Goal: Find specific page/section: Find specific page/section

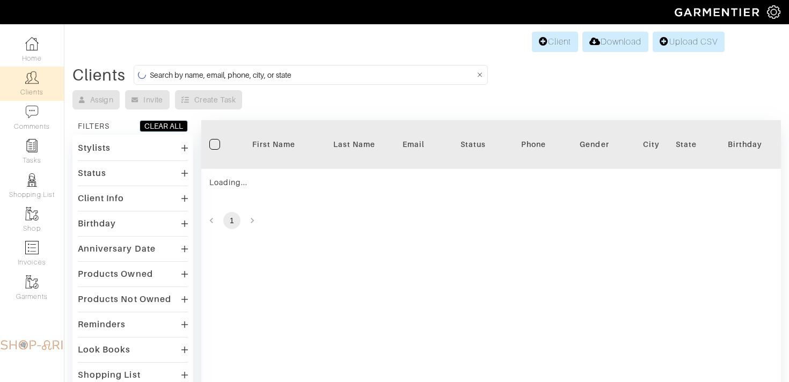
click at [166, 71] on input at bounding box center [312, 74] width 325 height 13
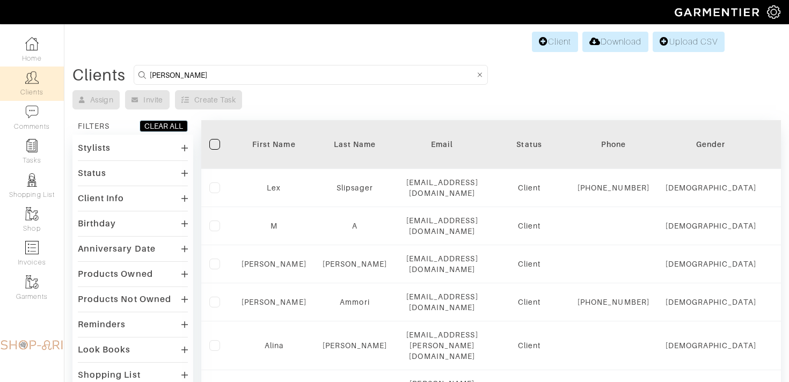
type input "melanie"
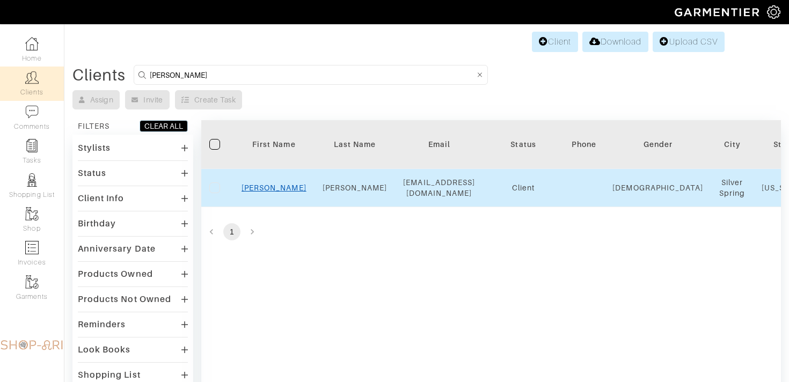
click at [282, 191] on link "Melanie" at bounding box center [274, 188] width 65 height 9
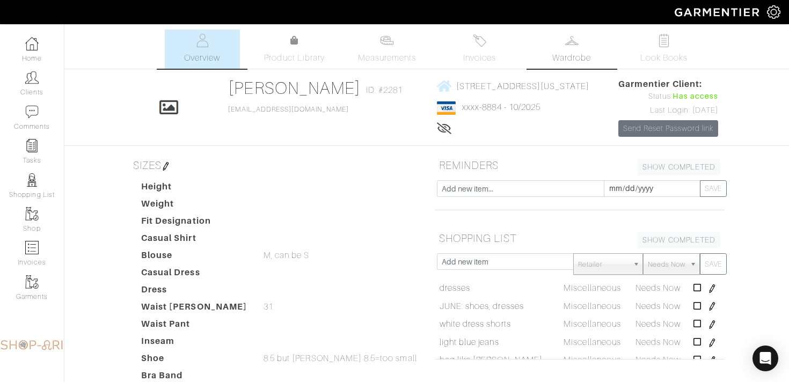
click at [582, 55] on span "Wardrobe" at bounding box center [571, 58] width 39 height 13
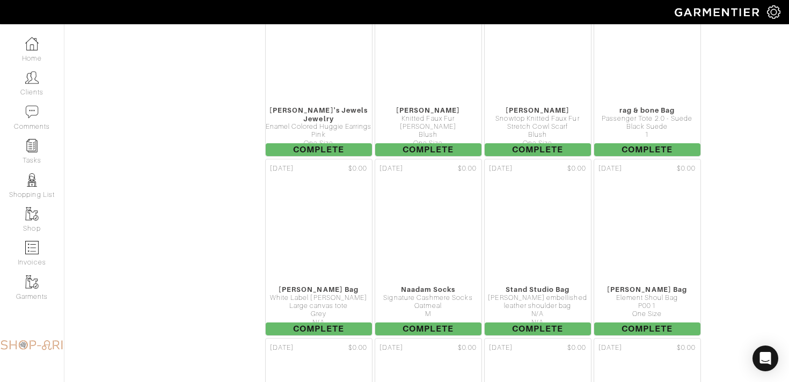
scroll to position [9141, 0]
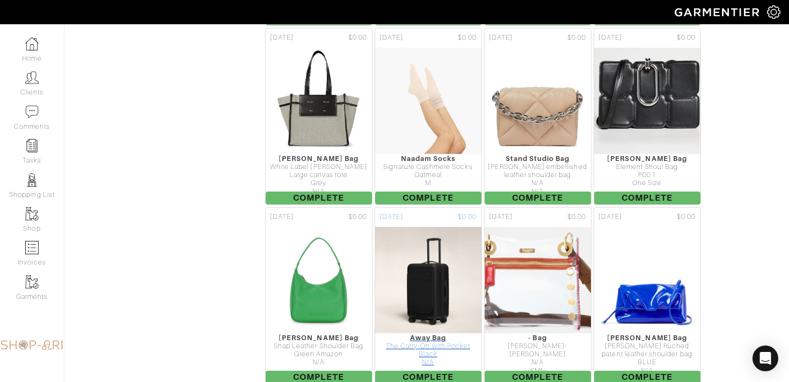
click at [439, 281] on img at bounding box center [428, 280] width 129 height 107
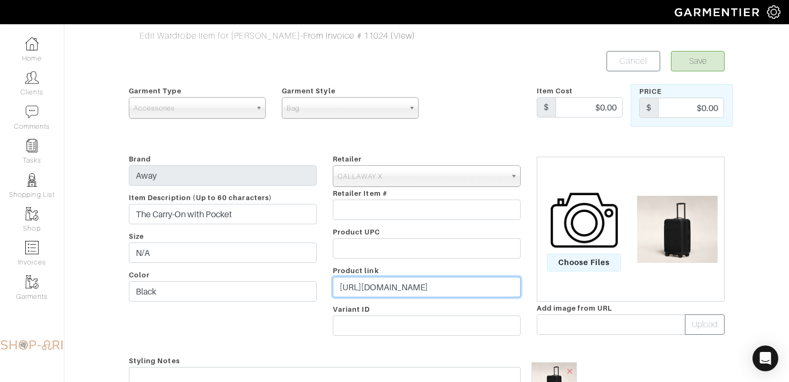
click at [422, 294] on input "https://www.awaytravel.com/suitcases/carry-on-pocket?color=black_nylon_pocket&u…" at bounding box center [427, 287] width 188 height 20
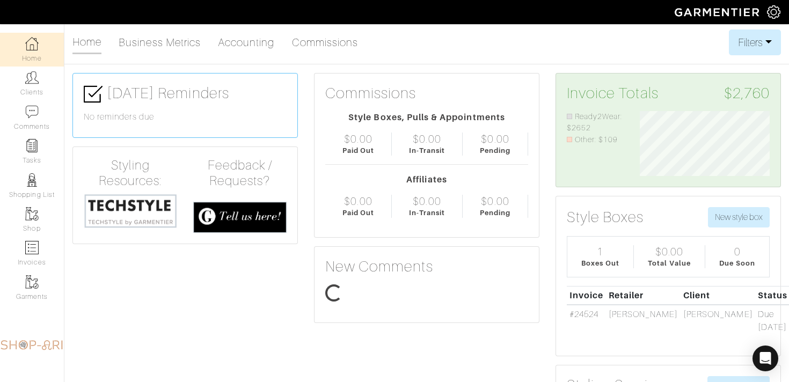
scroll to position [65, 146]
click at [582, 310] on link "#24524" at bounding box center [584, 315] width 29 height 10
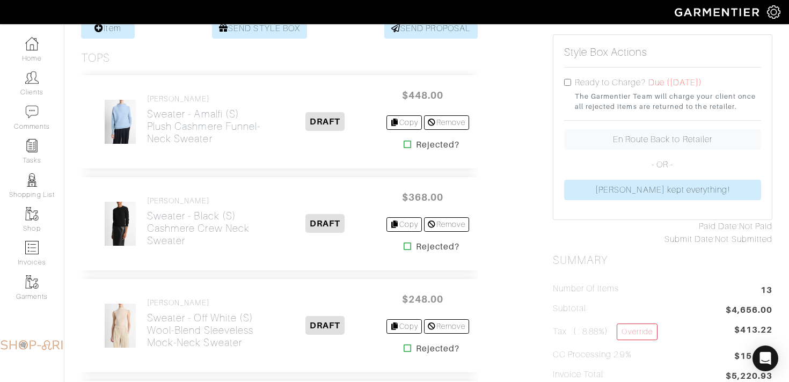
scroll to position [227, 0]
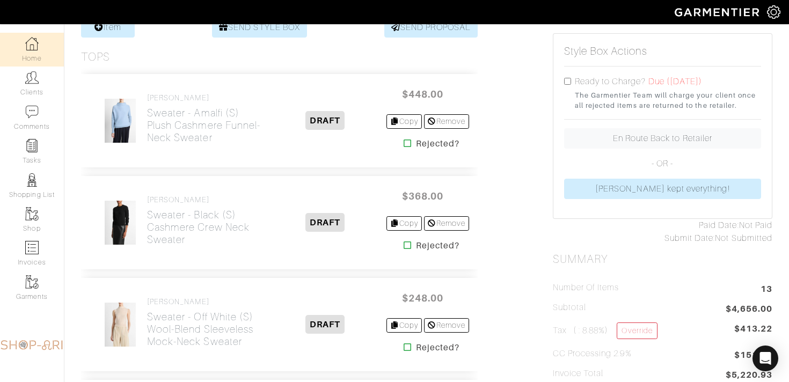
click at [39, 64] on link "Home" at bounding box center [32, 50] width 64 height 34
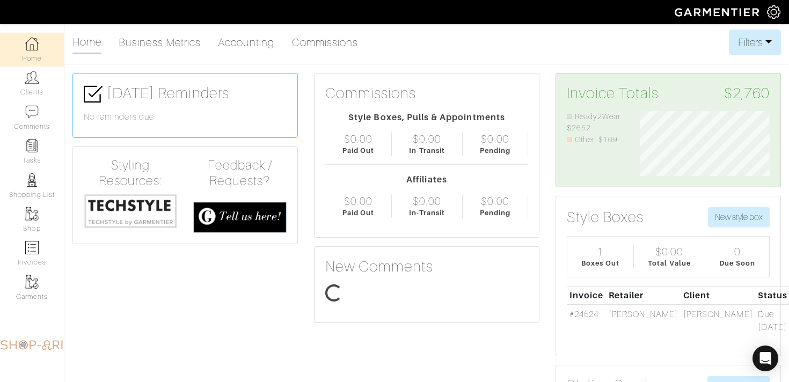
click at [50, 158] on link "Tasks" at bounding box center [32, 152] width 64 height 34
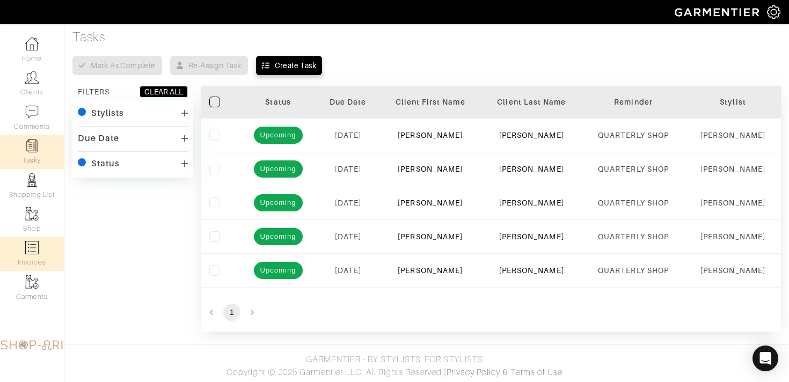
click at [37, 251] on img at bounding box center [31, 247] width 13 height 13
select select
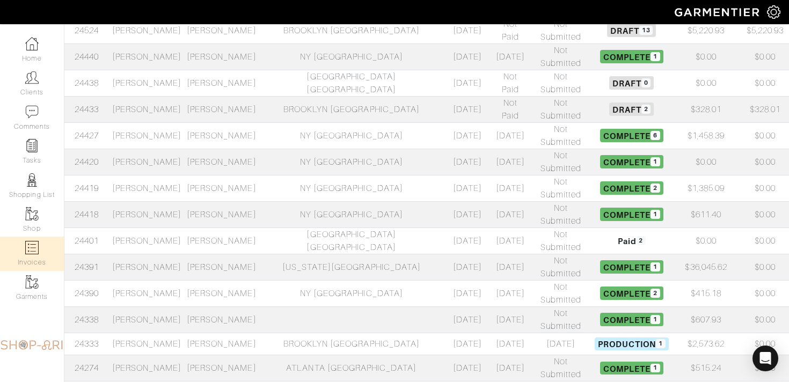
scroll to position [219, 0]
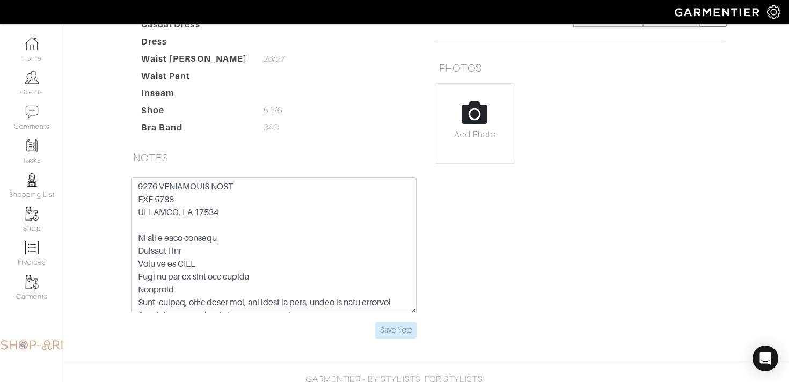
scroll to position [264, 0]
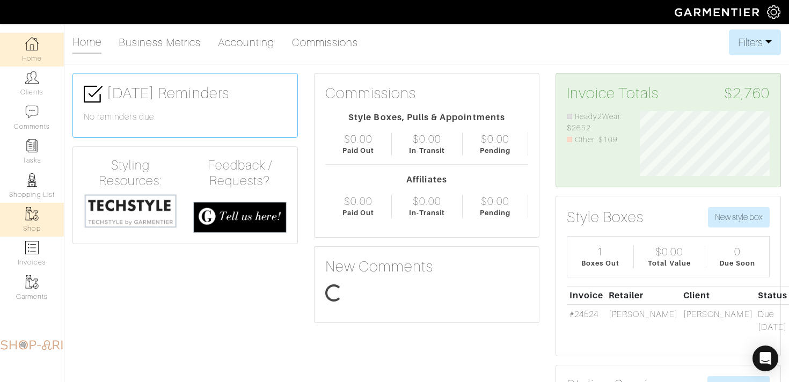
scroll to position [65, 146]
click at [54, 236] on link "Shop" at bounding box center [32, 220] width 64 height 34
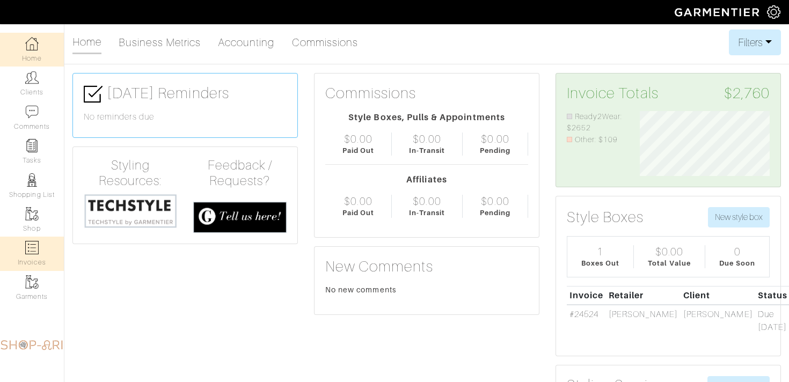
click at [47, 247] on link "Invoices" at bounding box center [32, 254] width 64 height 34
select select
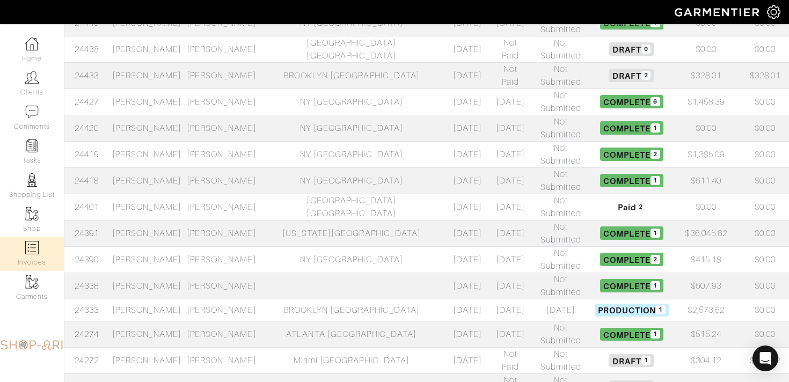
scroll to position [251, 0]
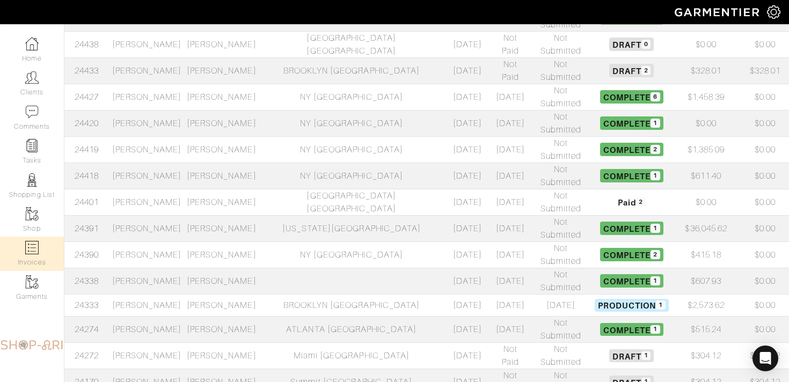
click at [184, 294] on td "[PERSON_NAME]" at bounding box center [147, 305] width 75 height 22
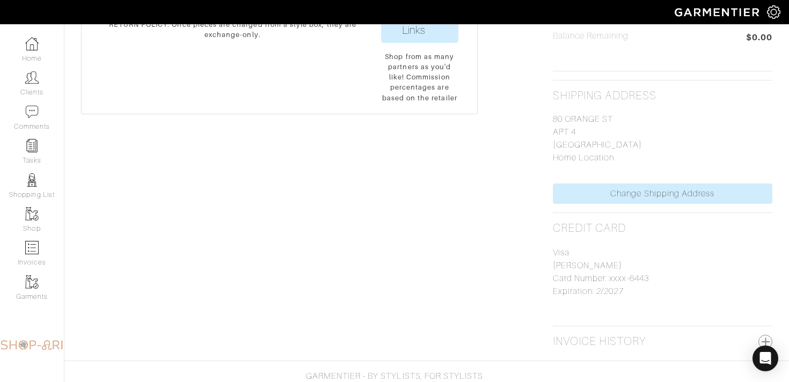
scroll to position [442, 0]
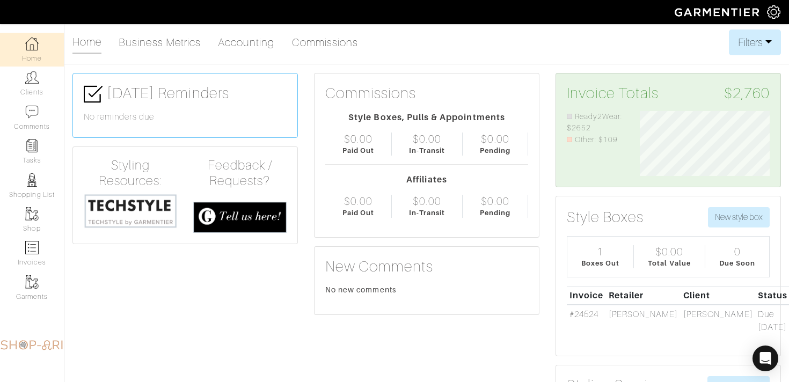
scroll to position [65, 146]
click at [28, 98] on link "Clients" at bounding box center [32, 84] width 64 height 34
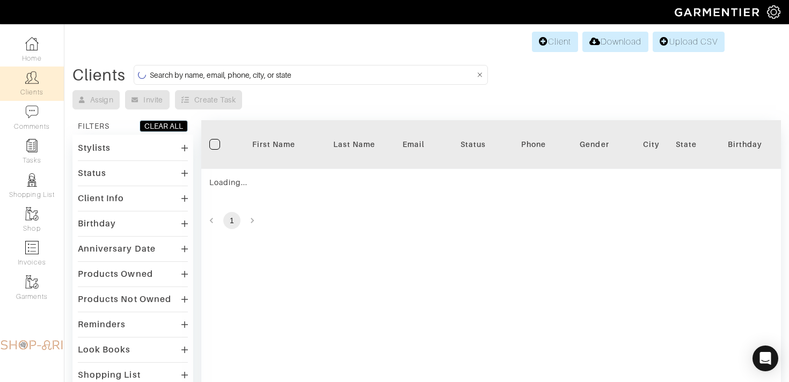
click at [168, 71] on input at bounding box center [312, 74] width 325 height 13
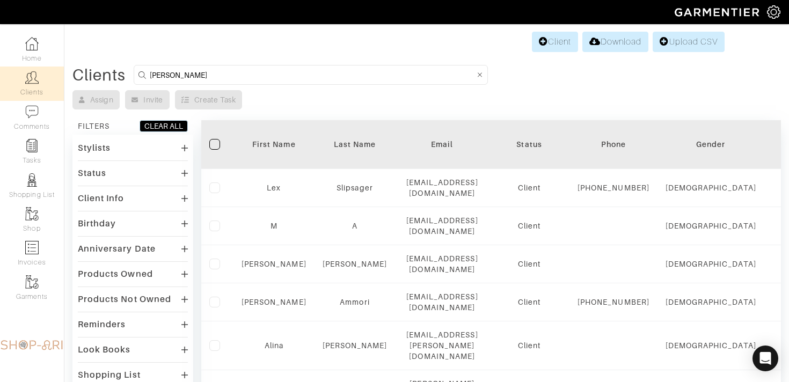
type input "SCOTT"
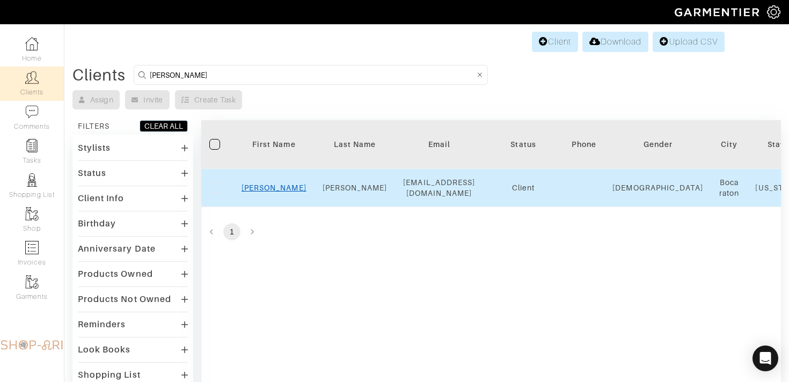
click at [272, 185] on link "Scott" at bounding box center [274, 188] width 65 height 9
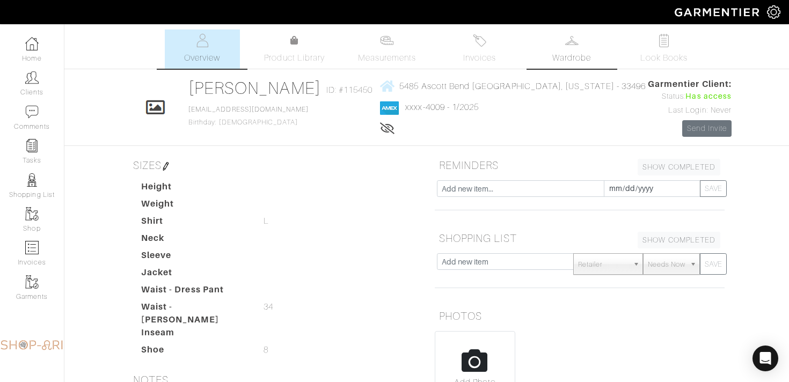
click at [585, 35] on link "Wardrobe" at bounding box center [571, 49] width 75 height 39
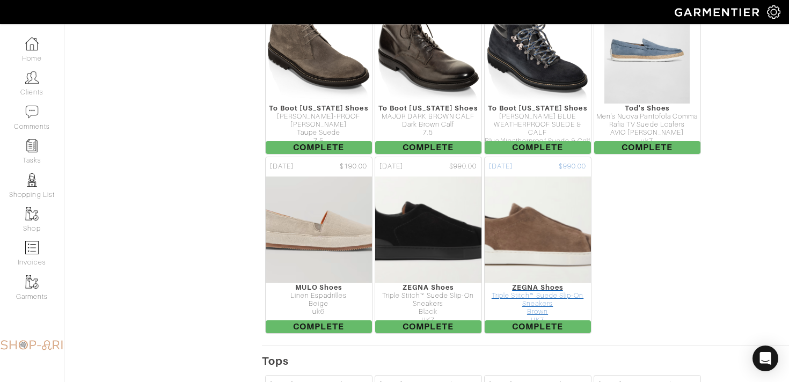
scroll to position [433, 0]
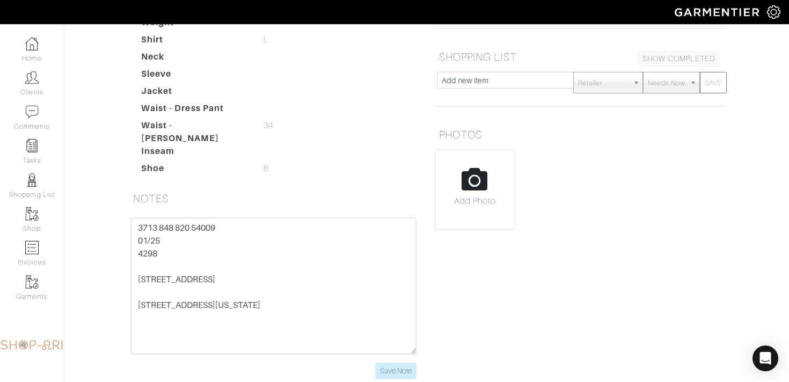
scroll to position [13, 0]
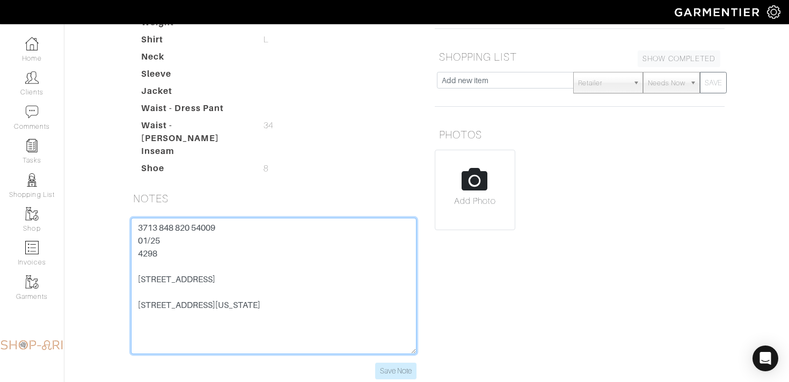
drag, startPoint x: 228, startPoint y: 259, endPoint x: 107, endPoint y: 259, distance: 121.3
click at [107, 259] on div "[PERSON_NAME] Overview Overview Measurements Product Library Invoices Wardrobe …" at bounding box center [394, 120] width 789 height 544
drag, startPoint x: 225, startPoint y: 222, endPoint x: 116, endPoint y: 222, distance: 109.0
click at [116, 222] on div "Scott Steinberg Overview Overview Measurements Product Library Invoices Wardrob…" at bounding box center [394, 120] width 789 height 544
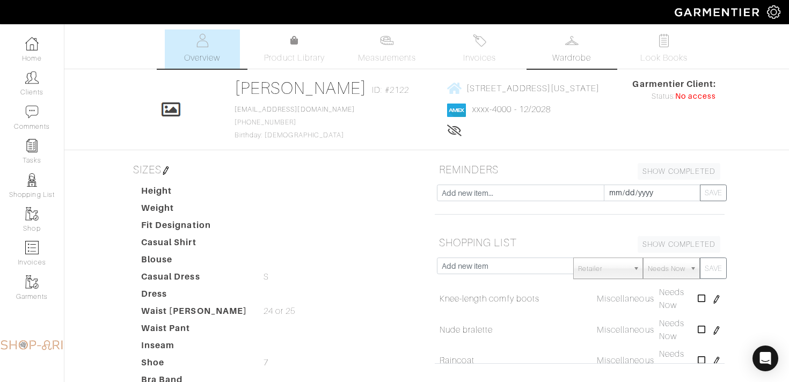
click at [587, 41] on link "Wardrobe" at bounding box center [571, 49] width 75 height 39
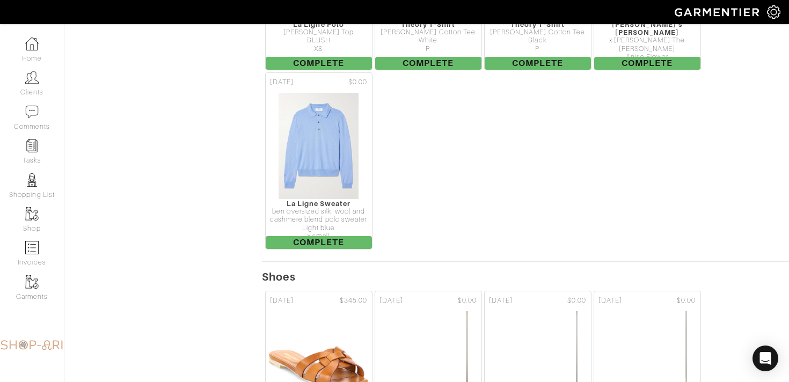
scroll to position [2446, 0]
